Goal: Navigation & Orientation: Go to known website

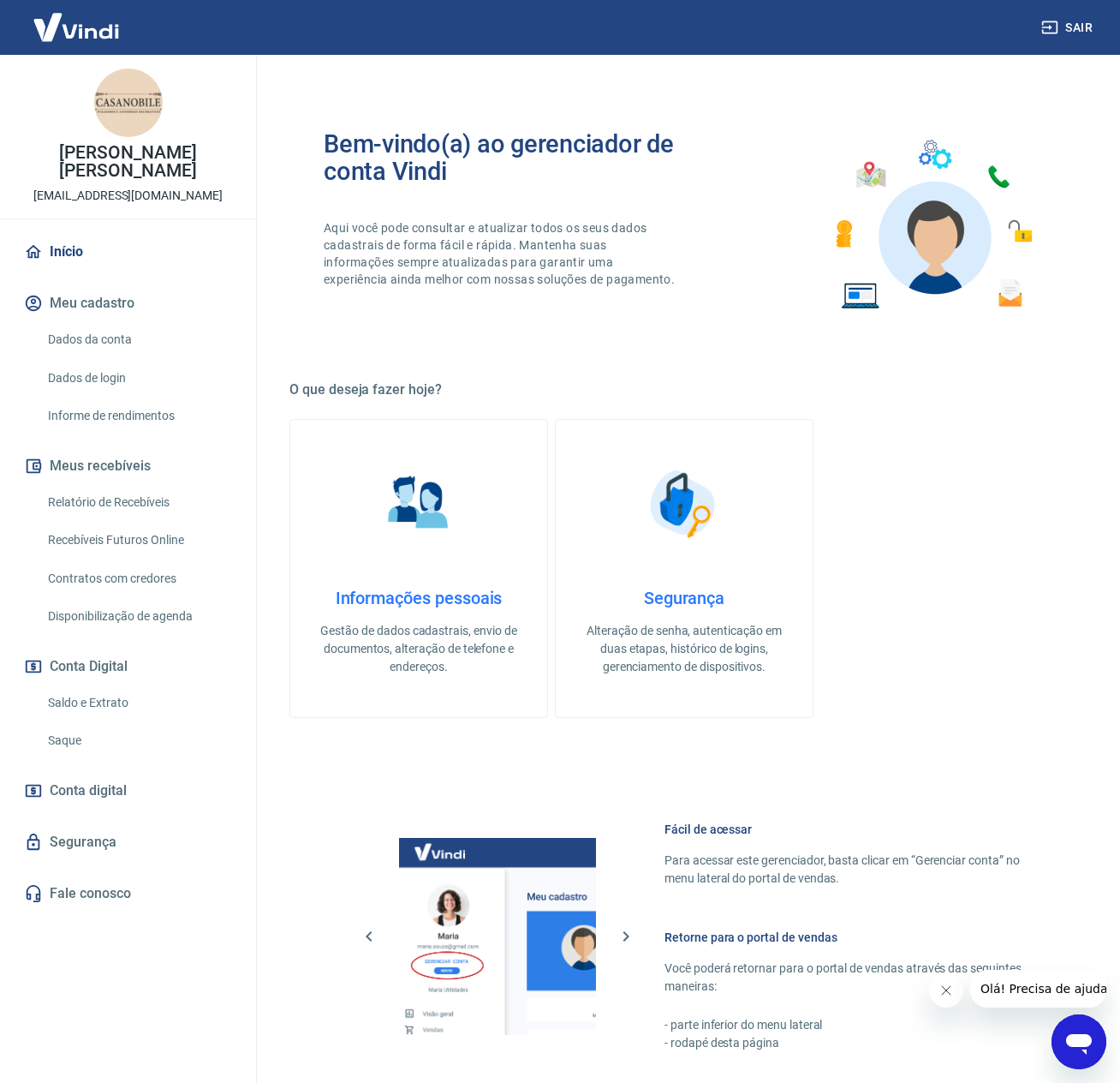
scroll to position [320, 0]
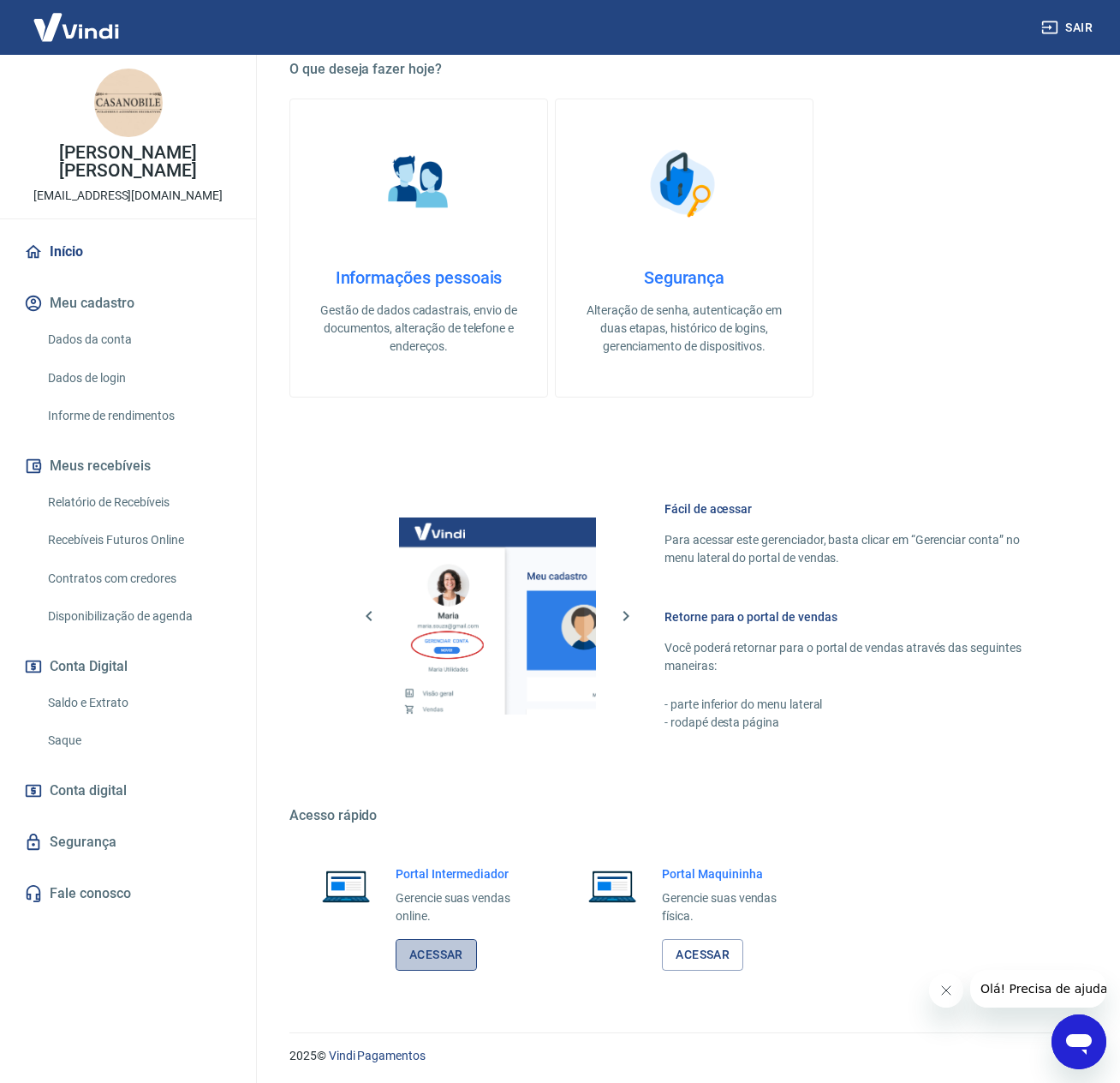
click at [432, 955] on link "Acessar" at bounding box center [436, 954] width 81 height 32
